Goal: Task Accomplishment & Management: Manage account settings

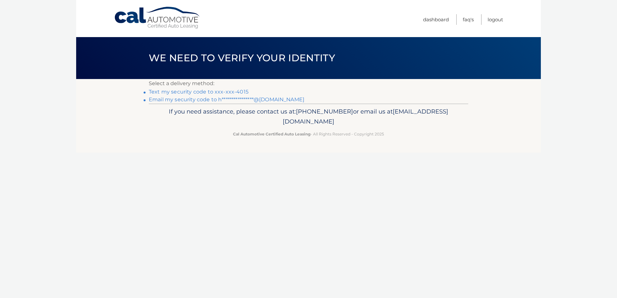
click at [172, 92] on link "Text my security code to xxx-xxx-4015" at bounding box center [199, 92] width 100 height 6
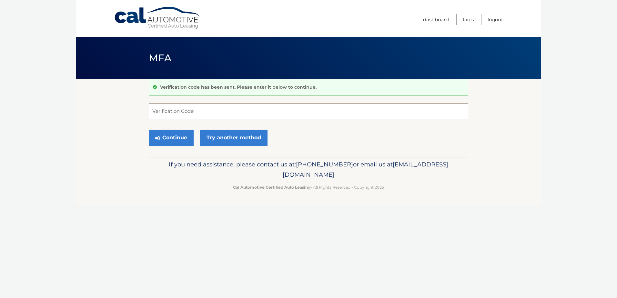
click at [175, 112] on input "Verification Code" at bounding box center [309, 111] width 320 height 16
type input "383645"
click at [176, 141] on button "Continue" at bounding box center [171, 138] width 45 height 16
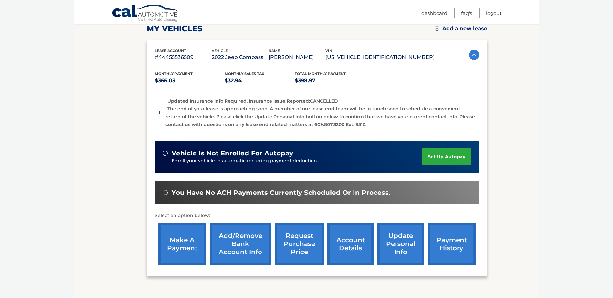
scroll to position [97, 0]
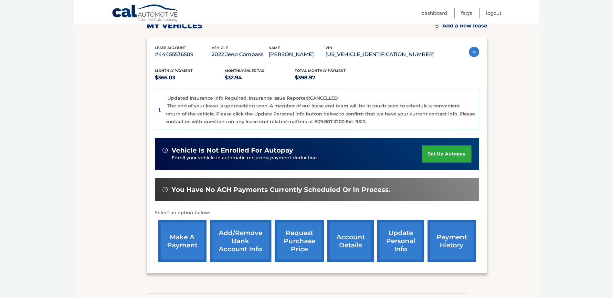
click at [174, 238] on link "make a payment" at bounding box center [182, 241] width 48 height 42
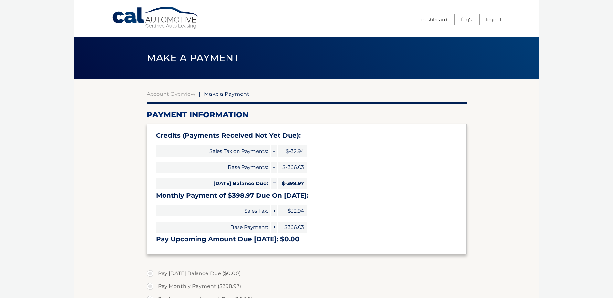
type input "0"
select select "NTQ0ZDM3ZTUtNGMxZS00NTViLTk3NGMtMmNmYzRmYWI0NTBk"
click at [429, 20] on link "Dashboard" at bounding box center [434, 19] width 26 height 11
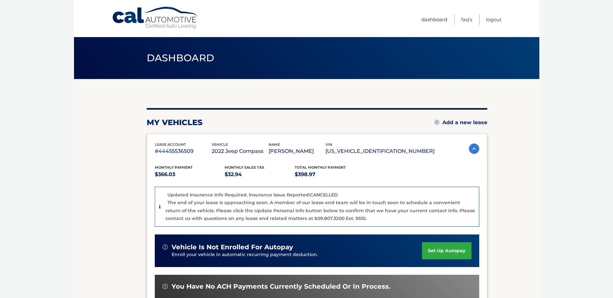
click at [432, 19] on link "Dashboard" at bounding box center [434, 19] width 26 height 11
drag, startPoint x: 303, startPoint y: 150, endPoint x: 205, endPoint y: 152, distance: 98.2
click at [303, 150] on p "[PERSON_NAME]" at bounding box center [296, 151] width 57 height 9
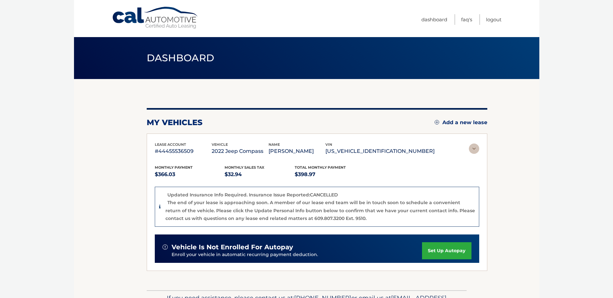
drag, startPoint x: 205, startPoint y: 152, endPoint x: 199, endPoint y: 153, distance: 6.0
click at [205, 152] on p "#44455536509" at bounding box center [183, 151] width 57 height 9
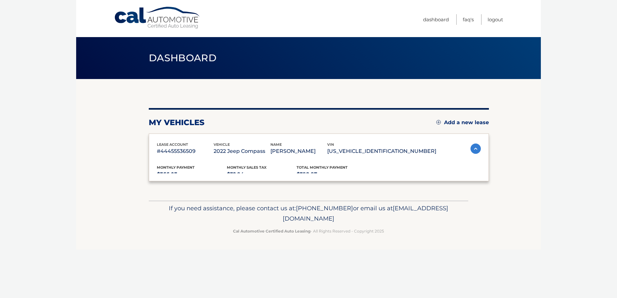
click at [172, 153] on p "#44455536509" at bounding box center [185, 151] width 57 height 9
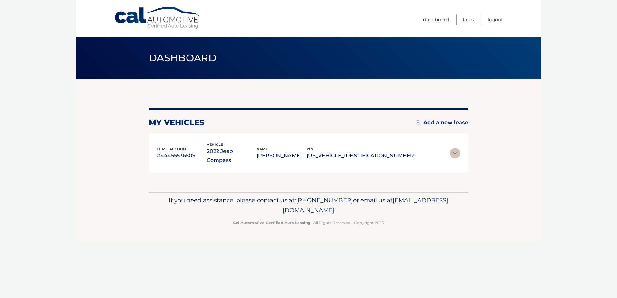
click at [305, 153] on p "[PERSON_NAME]" at bounding box center [282, 155] width 50 height 9
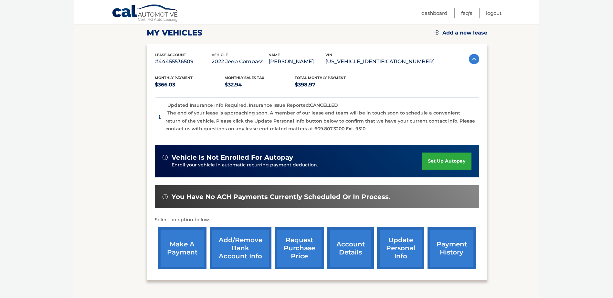
scroll to position [97, 0]
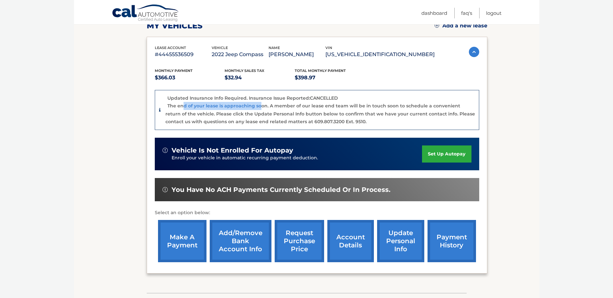
drag, startPoint x: 184, startPoint y: 105, endPoint x: 259, endPoint y: 106, distance: 74.6
click at [259, 106] on p "The end of your lease is approaching soon. A member of our lease end team will …" at bounding box center [319, 114] width 309 height 22
drag, startPoint x: 258, startPoint y: 106, endPoint x: 312, endPoint y: 109, distance: 54.0
click at [312, 109] on div "The end of your lease is approaching soon. A member of our lease end team will …" at bounding box center [319, 114] width 309 height 24
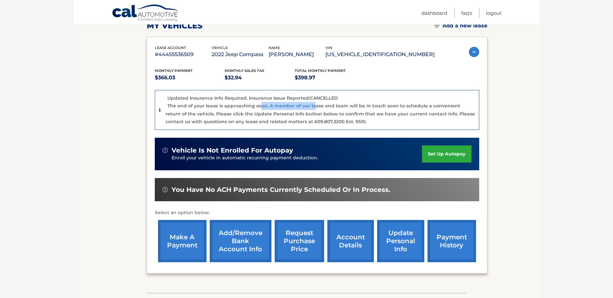
click at [312, 109] on div "The end of your lease is approaching soon. A member of our lease end team will …" at bounding box center [319, 114] width 309 height 24
drag, startPoint x: 238, startPoint y: 112, endPoint x: 242, endPoint y: 112, distance: 4.6
click at [242, 112] on p "The end of your lease is approaching soon. A member of our lease end team will …" at bounding box center [319, 114] width 309 height 22
click at [346, 233] on link "account details" at bounding box center [350, 241] width 47 height 42
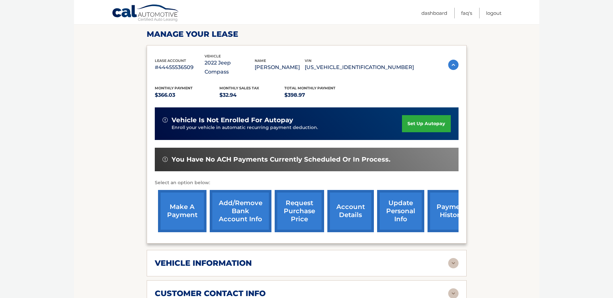
scroll to position [226, 0]
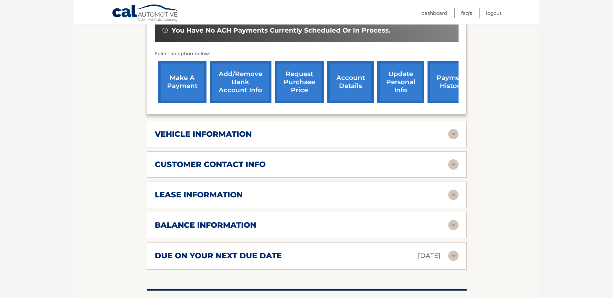
click at [451, 129] on img at bounding box center [453, 134] width 10 height 10
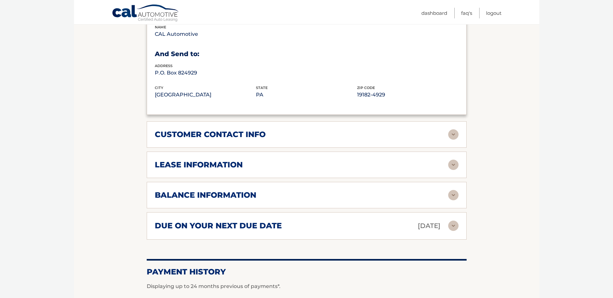
scroll to position [452, 0]
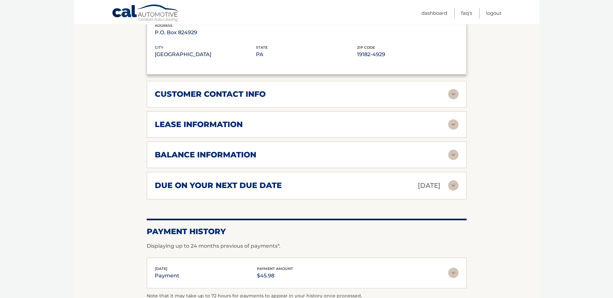
click at [452, 119] on img at bounding box center [453, 124] width 10 height 10
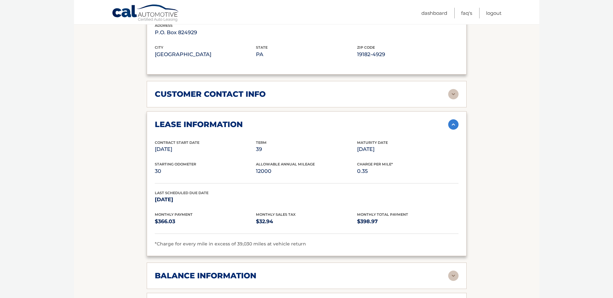
click at [261, 167] on p "12000" at bounding box center [306, 171] width 101 height 9
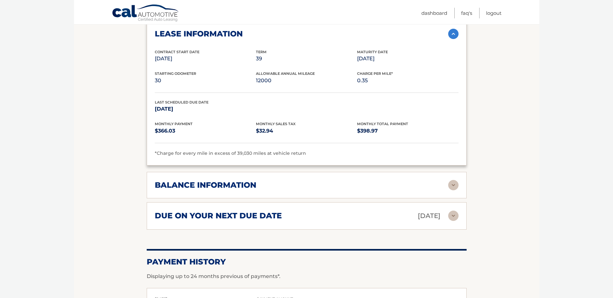
scroll to position [484, 0]
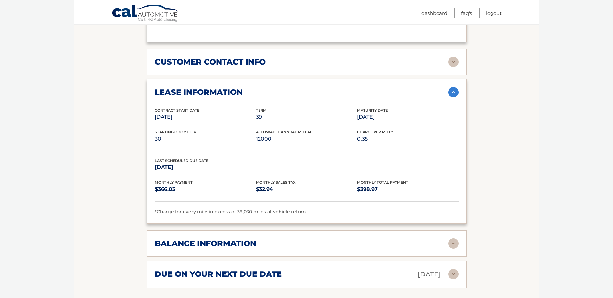
drag, startPoint x: 451, startPoint y: 232, endPoint x: 456, endPoint y: 233, distance: 4.7
click at [451, 239] on img at bounding box center [453, 244] width 10 height 10
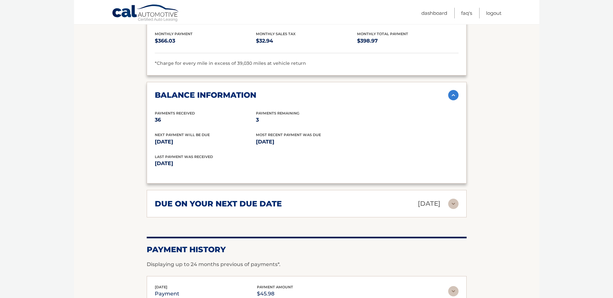
scroll to position [646, 0]
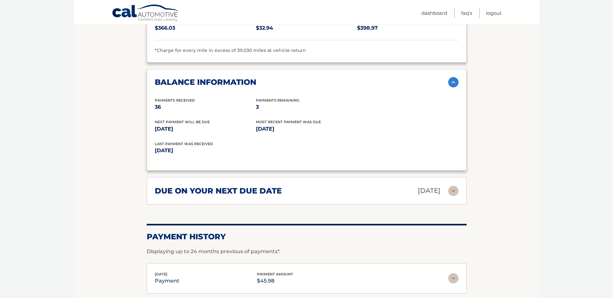
click at [453, 186] on img at bounding box center [453, 191] width 10 height 10
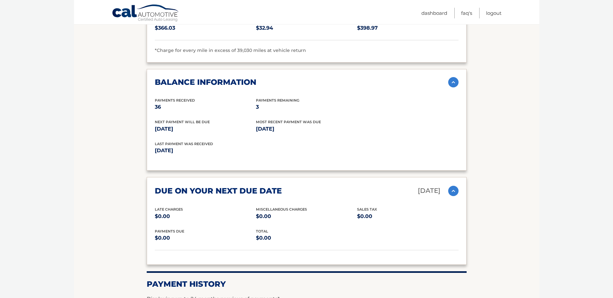
click at [453, 186] on img at bounding box center [453, 191] width 10 height 10
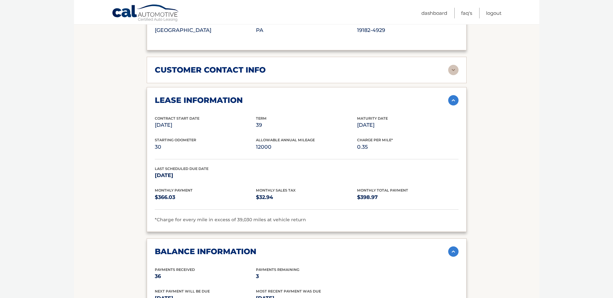
scroll to position [473, 0]
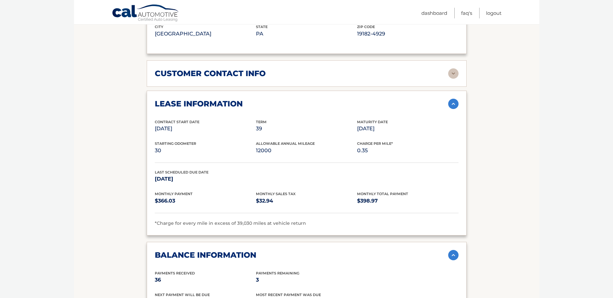
drag, startPoint x: 371, startPoint y: 262, endPoint x: 137, endPoint y: 112, distance: 278.2
click at [111, 173] on section "Account Details | #44455536509 Back to Dashboard Manage Your Lease lease accoun…" at bounding box center [306, 61] width 465 height 910
